Goal: Transaction & Acquisition: Purchase product/service

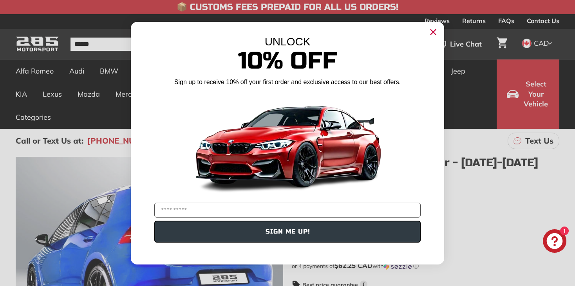
click at [429, 32] on circle "Close dialog" at bounding box center [433, 32] width 12 height 12
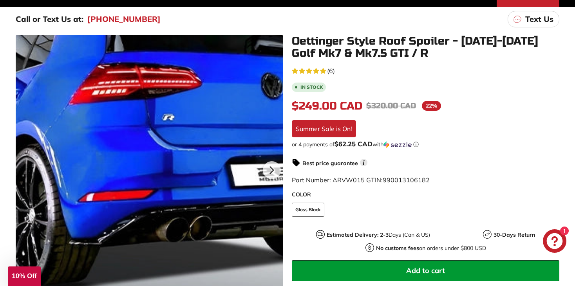
scroll to position [100, 0]
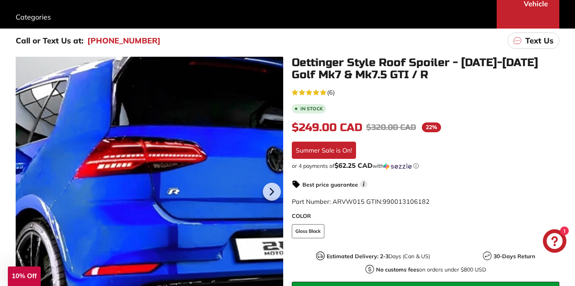
click at [163, 108] on div at bounding box center [149, 190] width 267 height 267
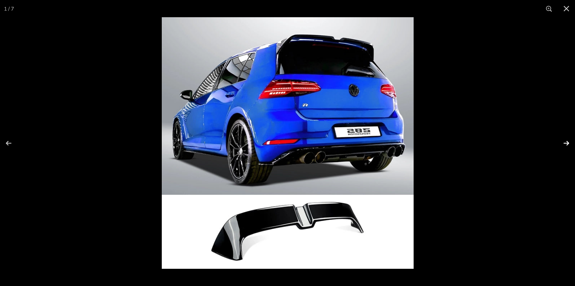
click at [563, 143] on button at bounding box center [560, 143] width 27 height 39
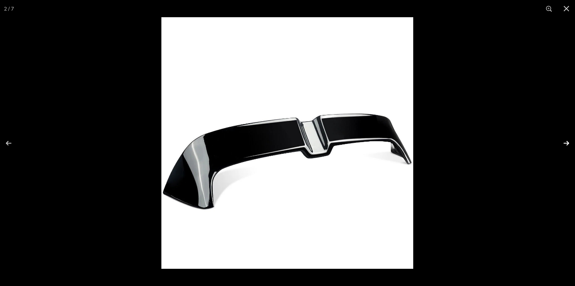
click at [563, 143] on button at bounding box center [560, 143] width 27 height 39
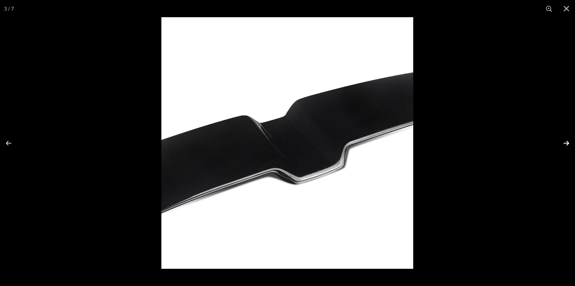
click at [563, 143] on button at bounding box center [560, 143] width 27 height 39
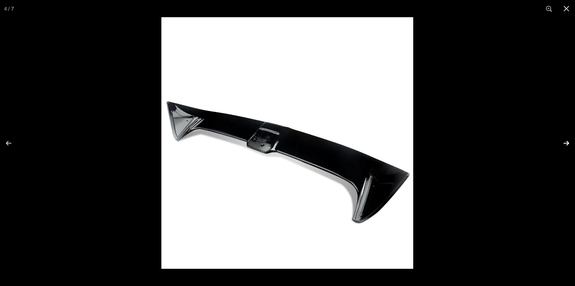
click at [563, 143] on button at bounding box center [560, 143] width 27 height 39
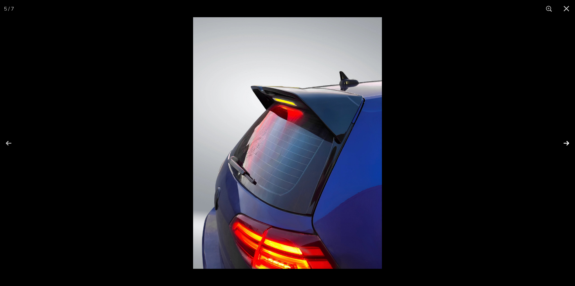
click at [563, 143] on button at bounding box center [560, 143] width 27 height 39
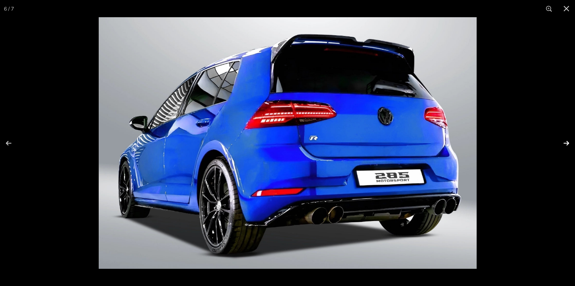
scroll to position [0, 38]
click at [563, 143] on button at bounding box center [560, 143] width 27 height 39
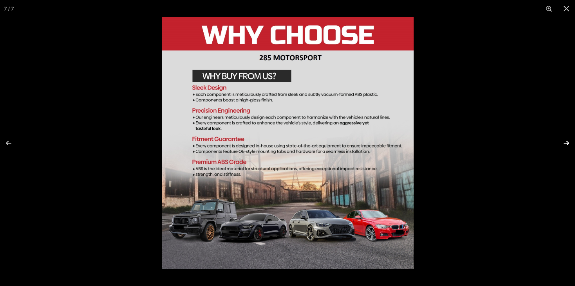
click at [563, 143] on button at bounding box center [560, 143] width 27 height 39
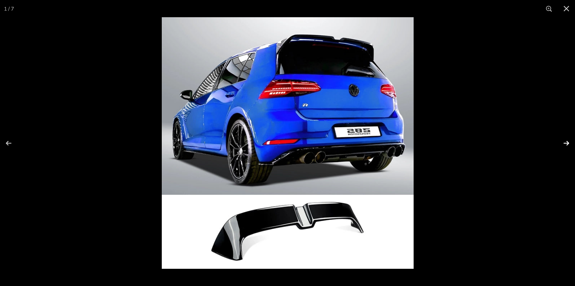
scroll to position [0, 0]
click at [563, 143] on button at bounding box center [560, 143] width 27 height 39
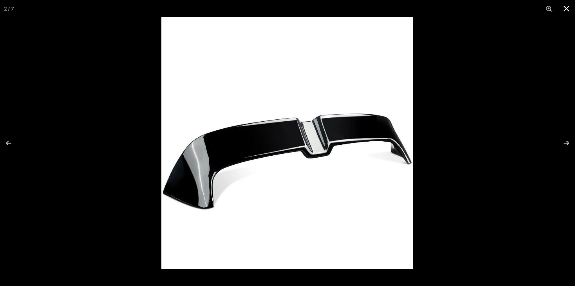
click at [565, 4] on button at bounding box center [566, 8] width 17 height 17
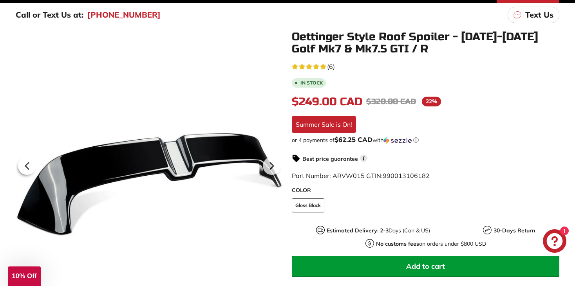
scroll to position [139, 0]
